Goal: Entertainment & Leisure: Browse casually

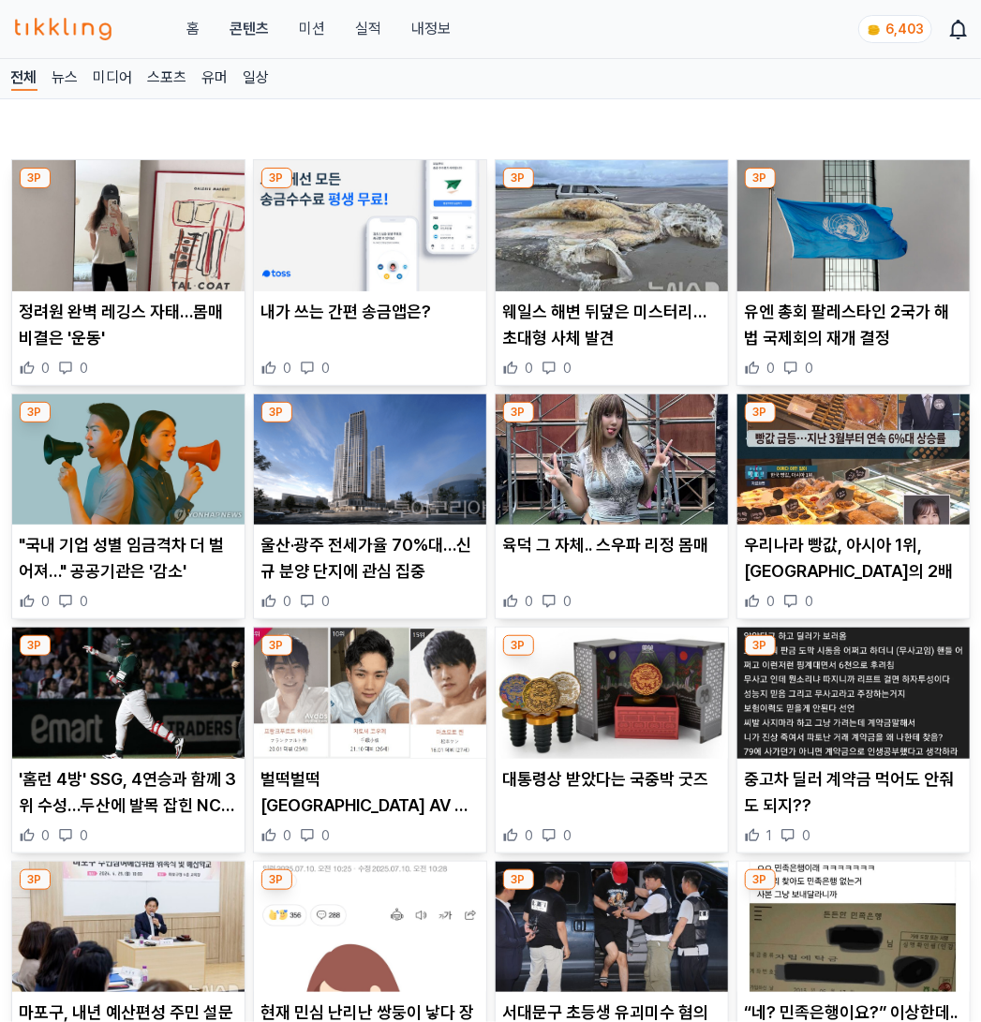
click at [526, 255] on img at bounding box center [612, 225] width 232 height 131
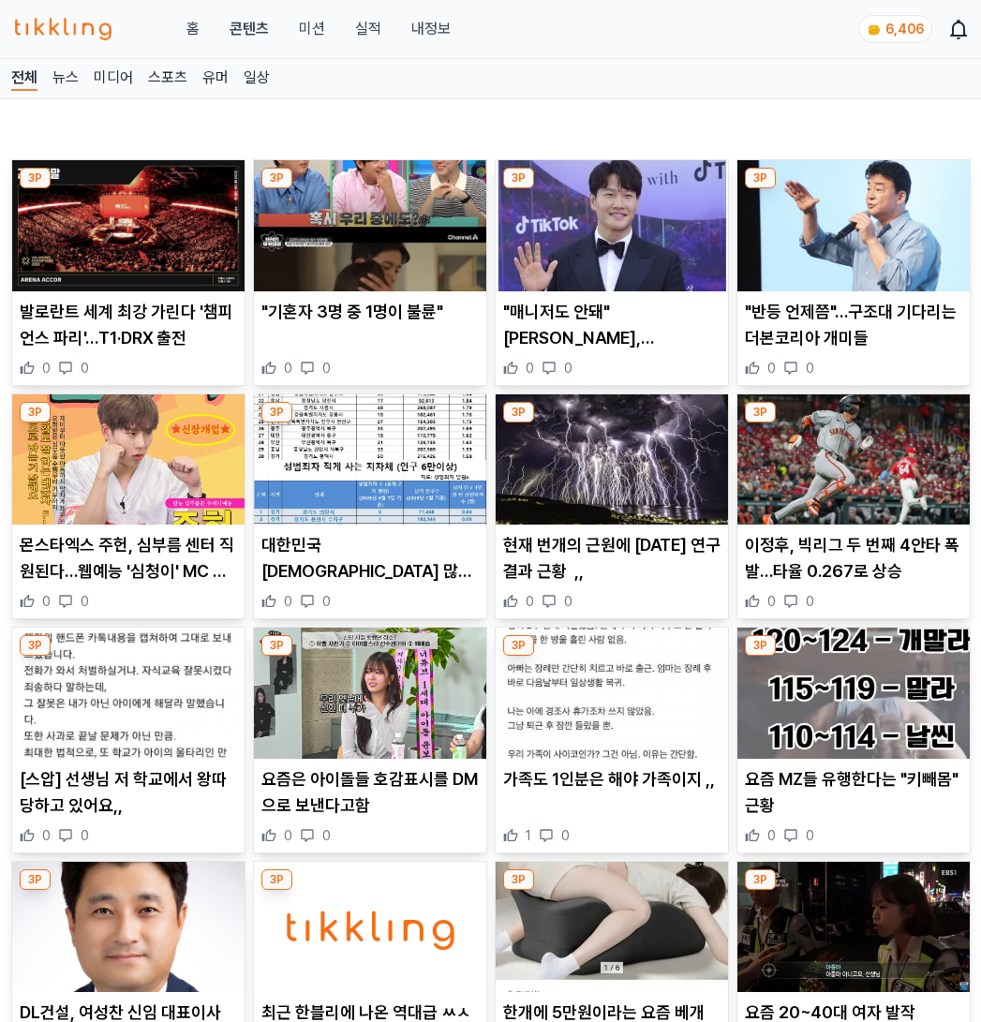
click at [809, 236] on img at bounding box center [853, 225] width 232 height 131
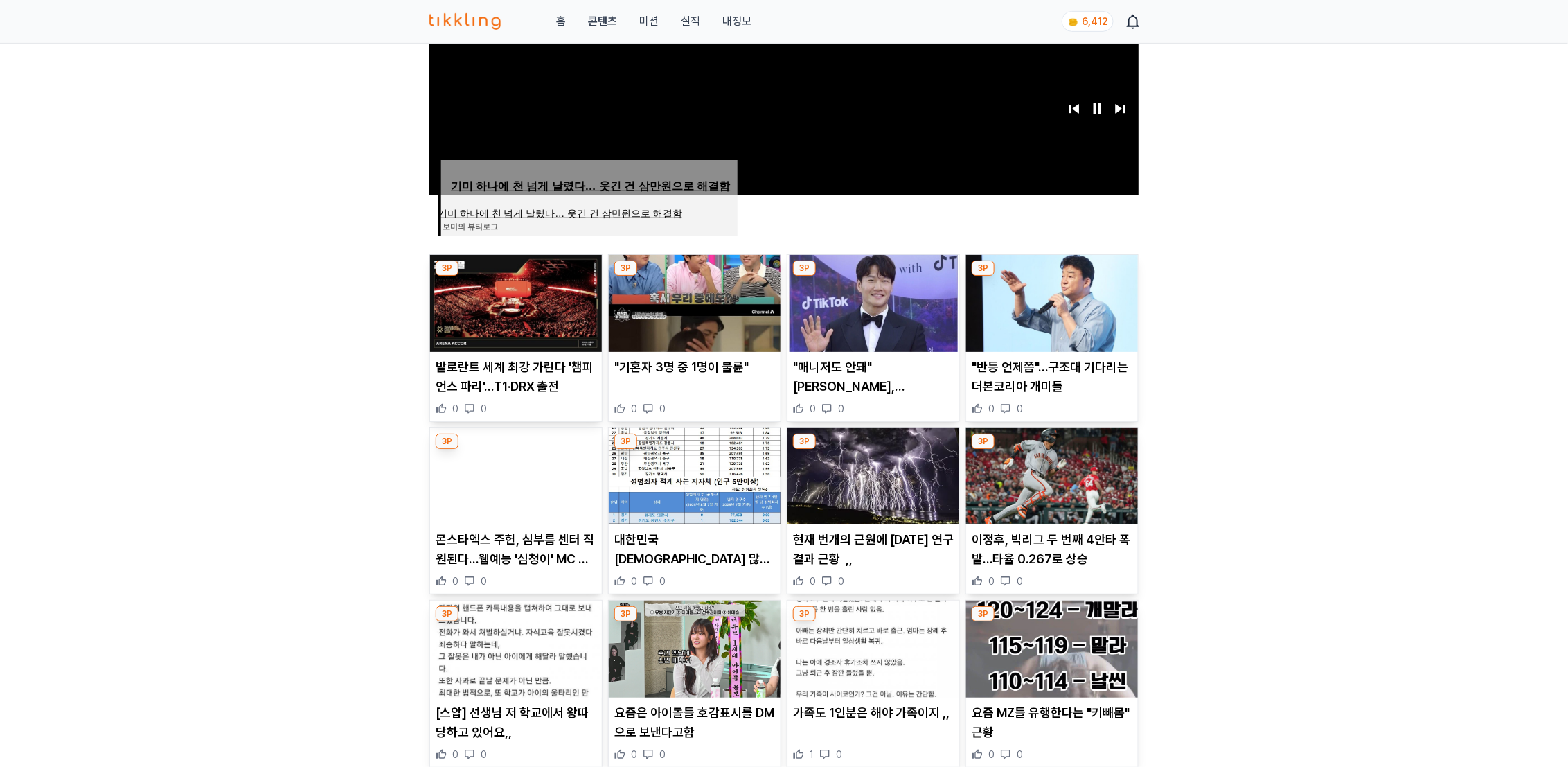
scroll to position [426, 0]
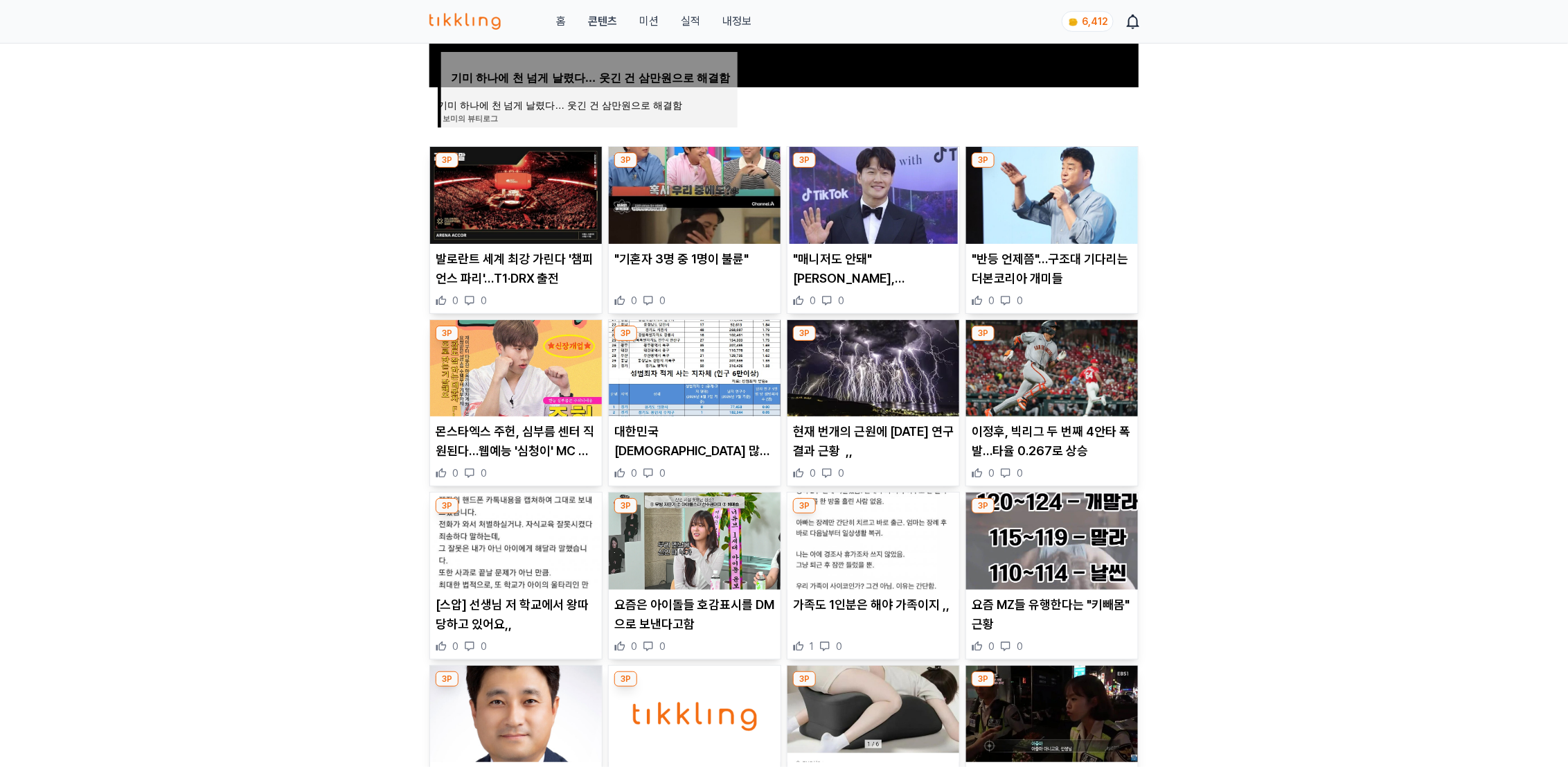
click at [707, 223] on img at bounding box center [694, 195] width 172 height 97
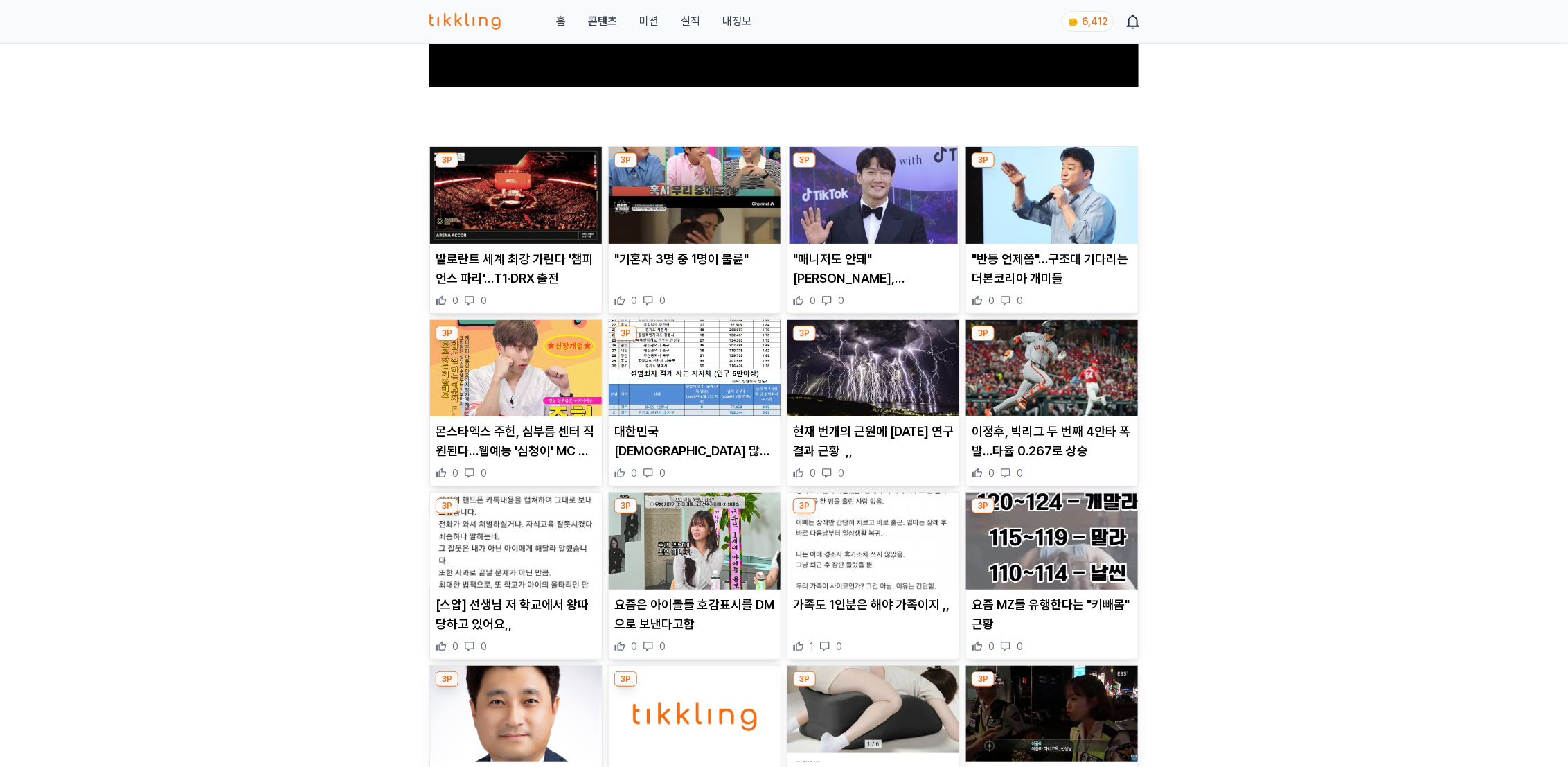
click at [520, 390] on img at bounding box center [516, 368] width 172 height 97
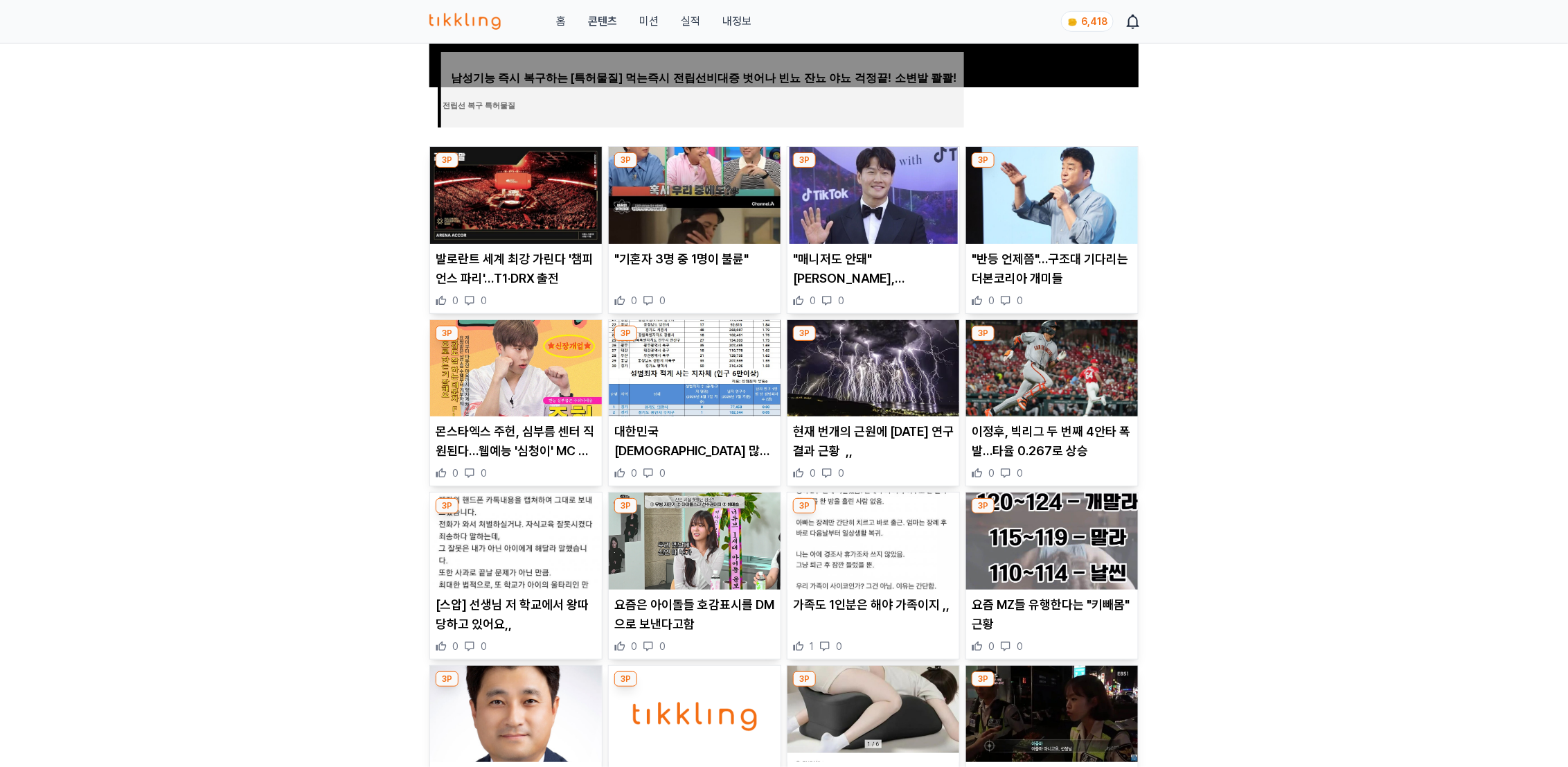
click at [695, 375] on img at bounding box center [694, 368] width 172 height 97
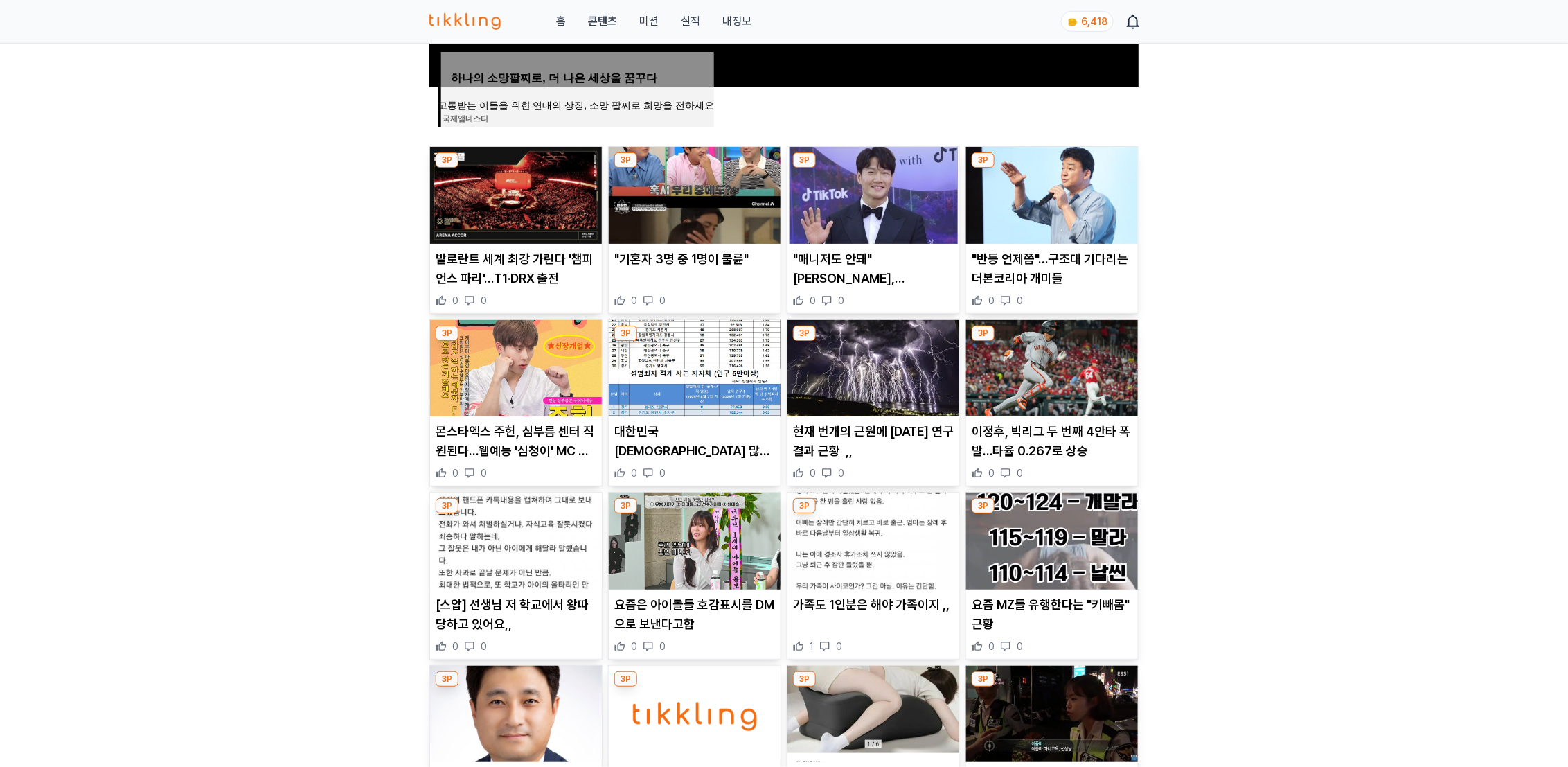
click at [848, 415] on img at bounding box center [873, 368] width 172 height 97
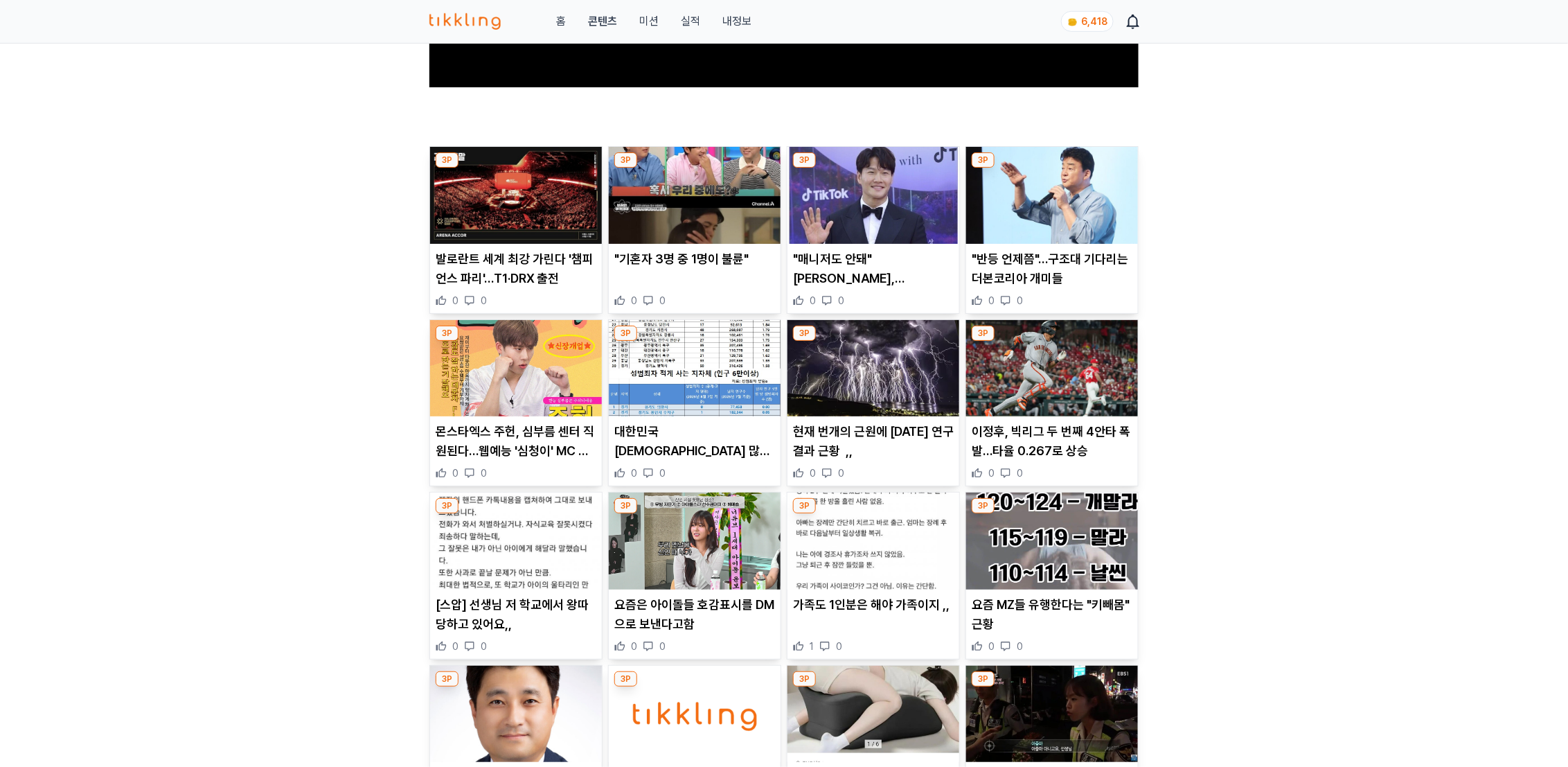
click at [1035, 323] on img at bounding box center [1052, 368] width 172 height 97
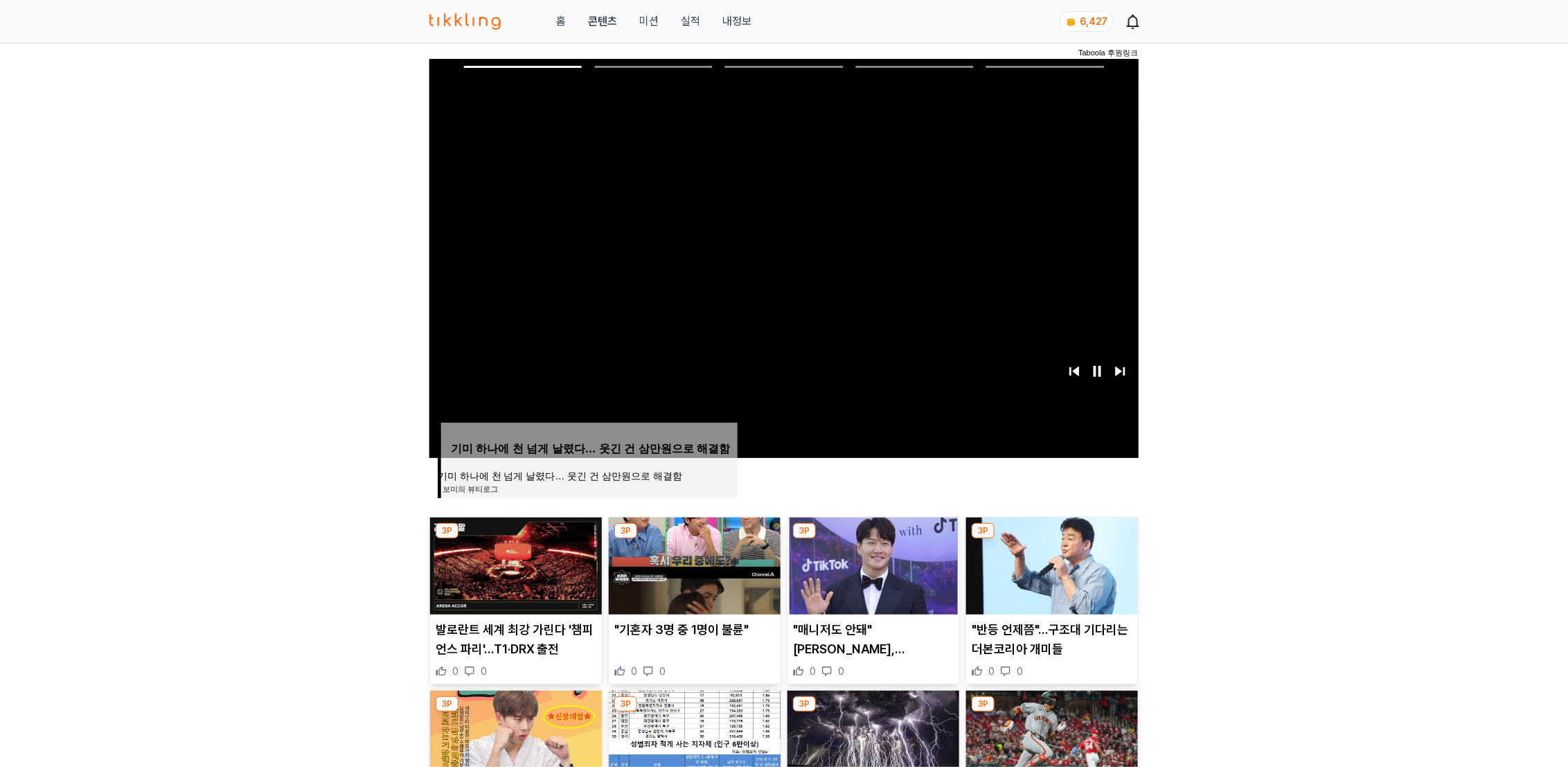
scroll to position [482, 0]
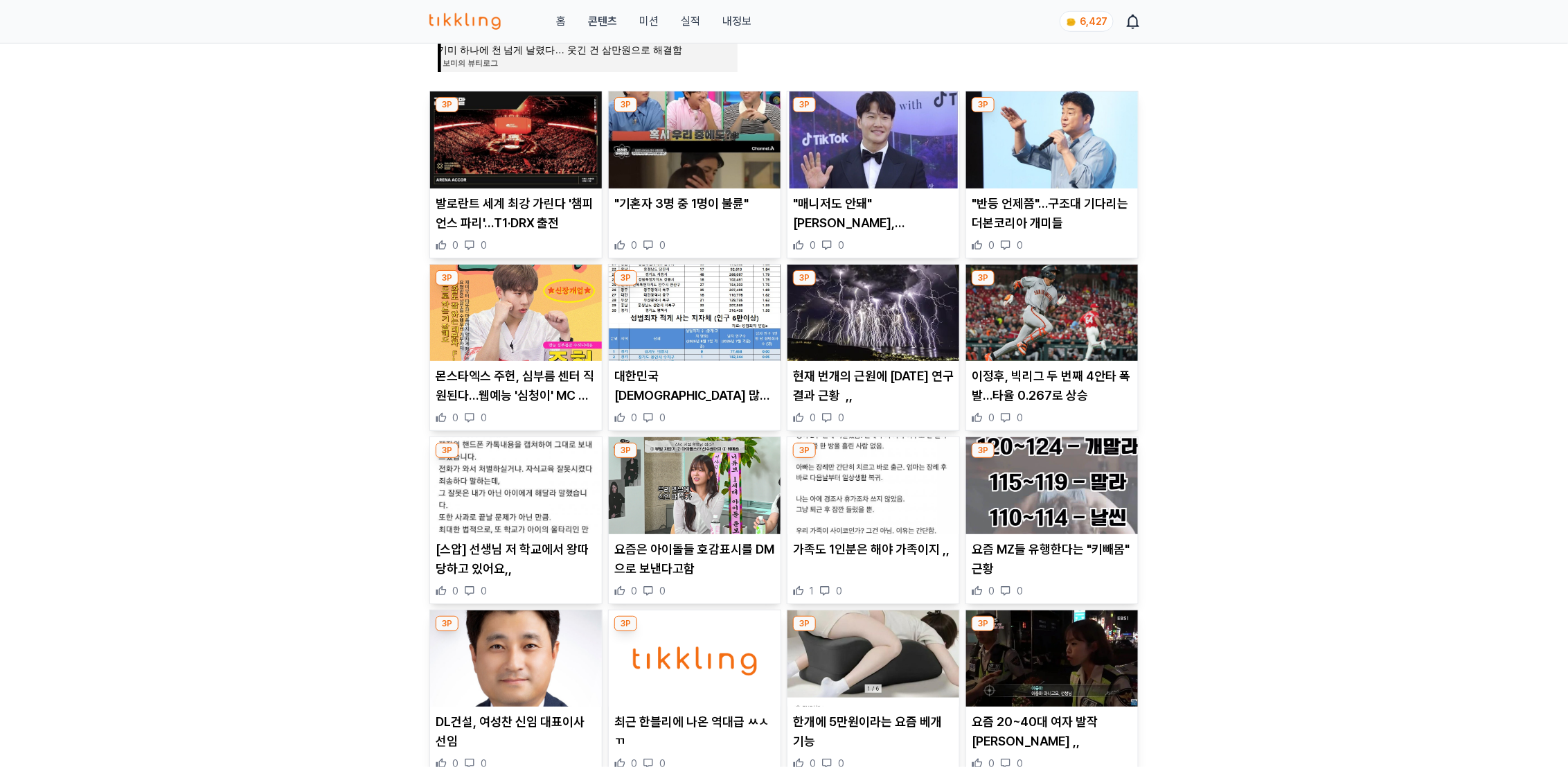
click at [532, 476] on img at bounding box center [516, 485] width 172 height 97
click at [705, 541] on p "요즘은 아이돌들 호감표시를 DM으로 보낸다고함" at bounding box center [694, 559] width 160 height 38
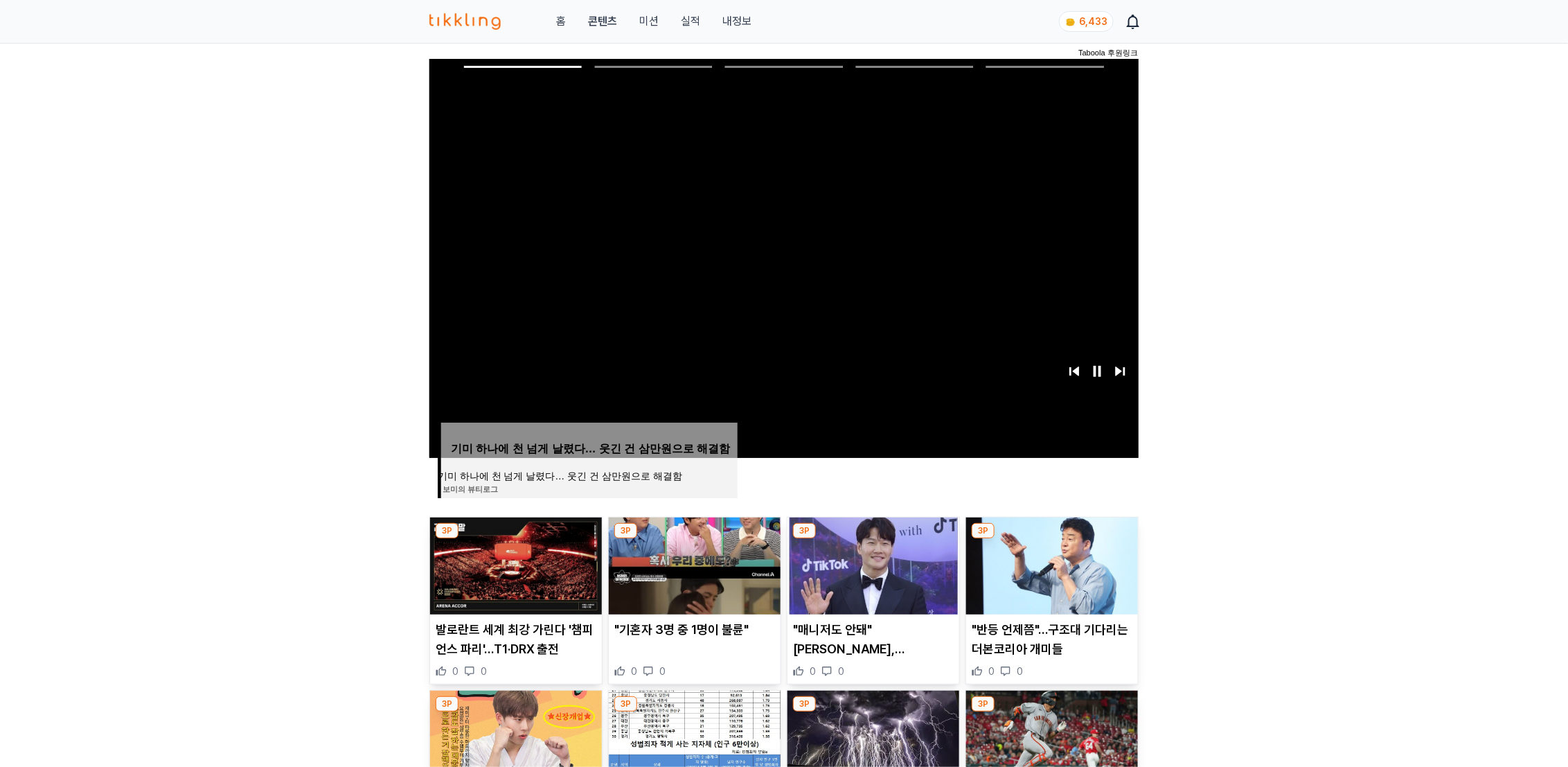
scroll to position [55, 0]
click at [512, 604] on img at bounding box center [516, 566] width 172 height 97
